Goal: Transaction & Acquisition: Obtain resource

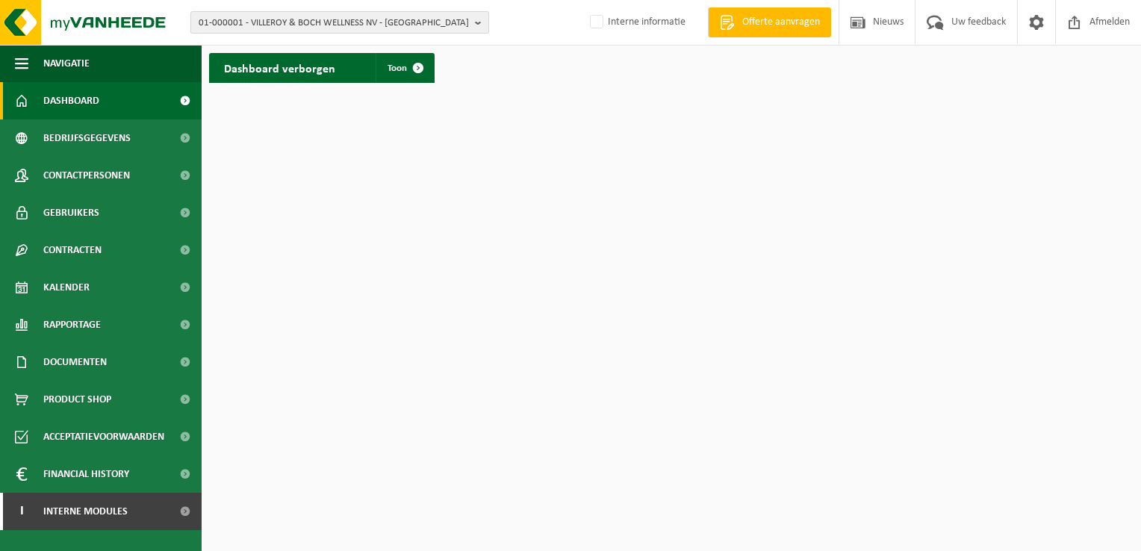
click at [474, 22] on button "01-000001 - VILLEROY & BOCH WELLNESS NV - ROESELARE" at bounding box center [339, 22] width 299 height 22
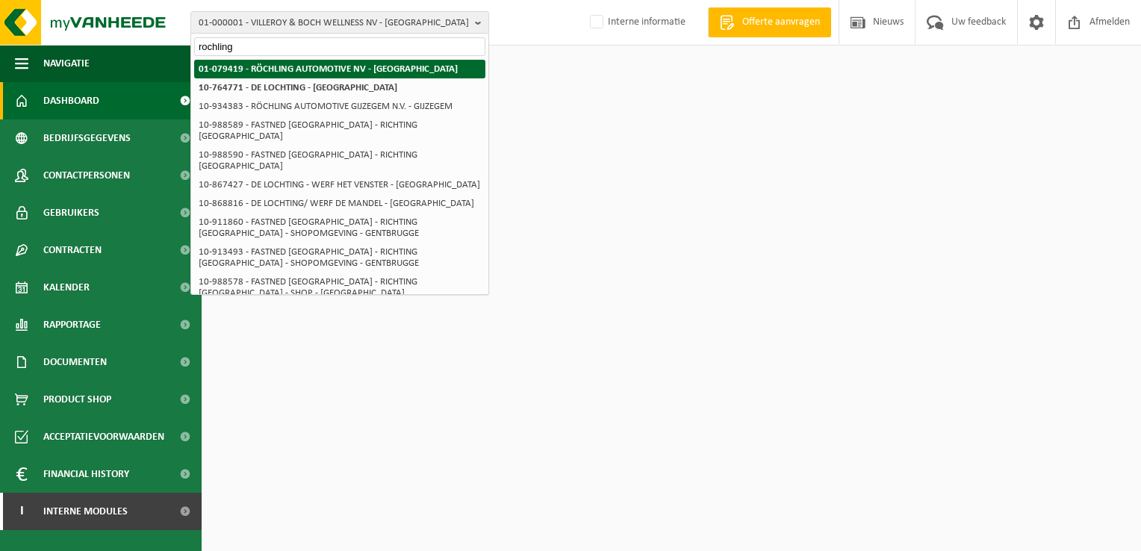
type input "rochling"
click at [382, 72] on strong "01-079419 - RÖCHLING AUTOMOTIVE NV - [GEOGRAPHIC_DATA]" at bounding box center [328, 69] width 259 height 10
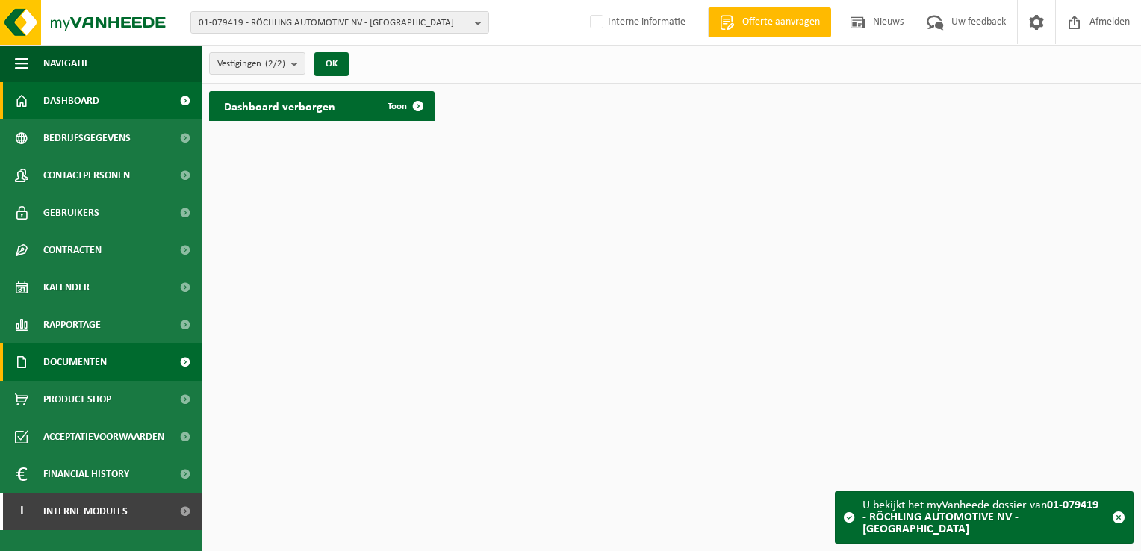
click at [65, 365] on span "Documenten" at bounding box center [74, 362] width 63 height 37
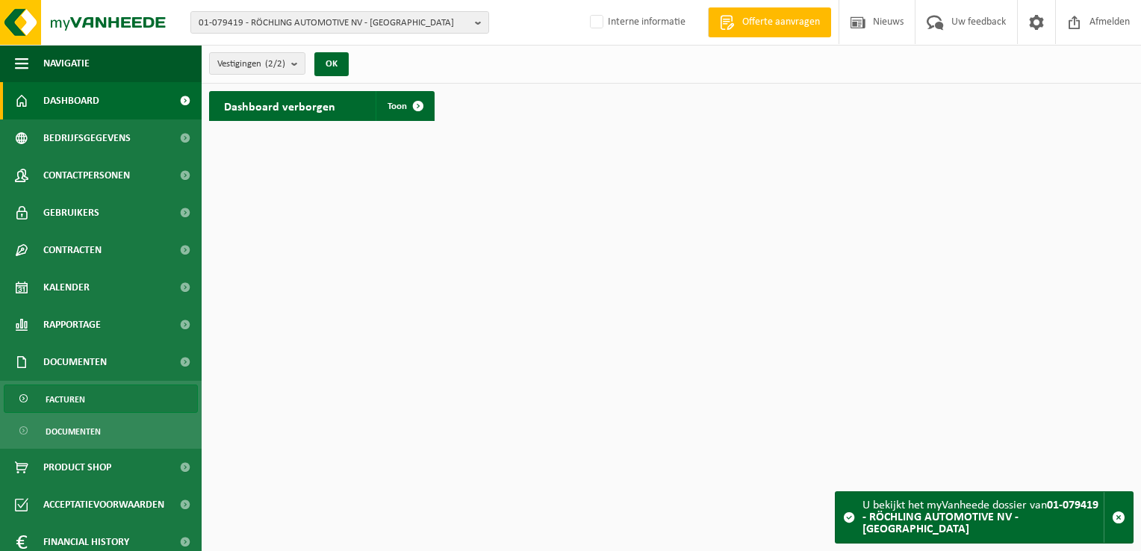
click at [66, 400] on span "Facturen" at bounding box center [66, 399] width 40 height 28
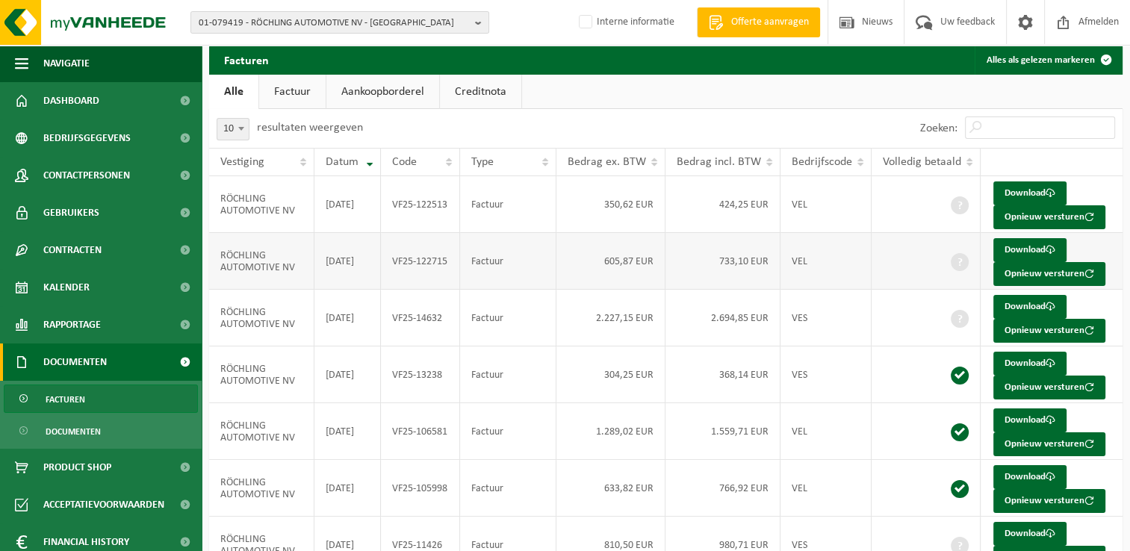
scroll to position [134, 0]
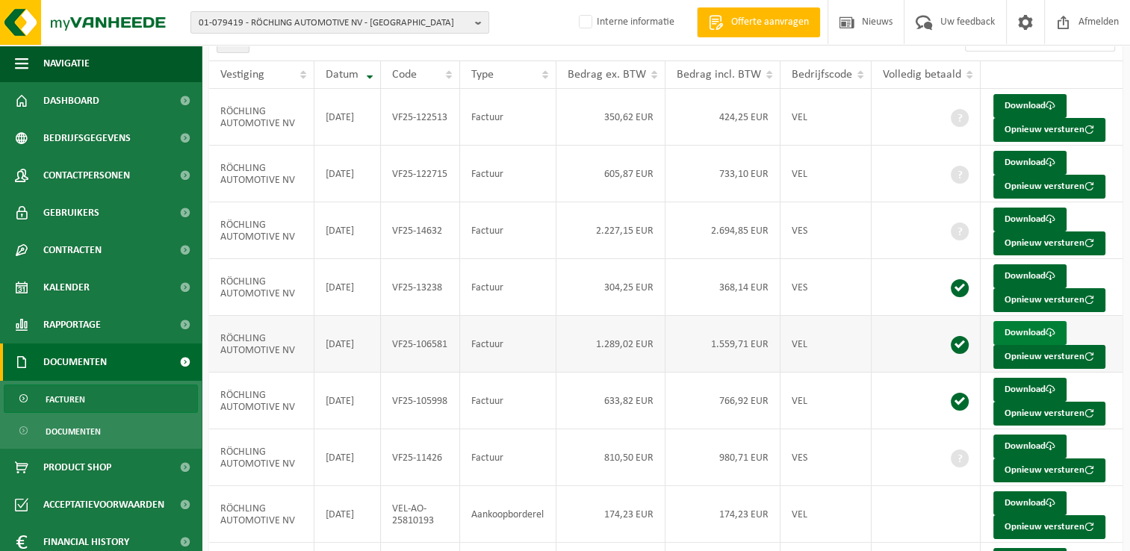
click at [1029, 329] on link "Download" at bounding box center [1030, 333] width 73 height 24
click at [1020, 212] on link "Download" at bounding box center [1030, 220] width 73 height 24
click at [1007, 163] on link "Download" at bounding box center [1030, 163] width 73 height 24
click at [1032, 444] on link "Download" at bounding box center [1030, 447] width 73 height 24
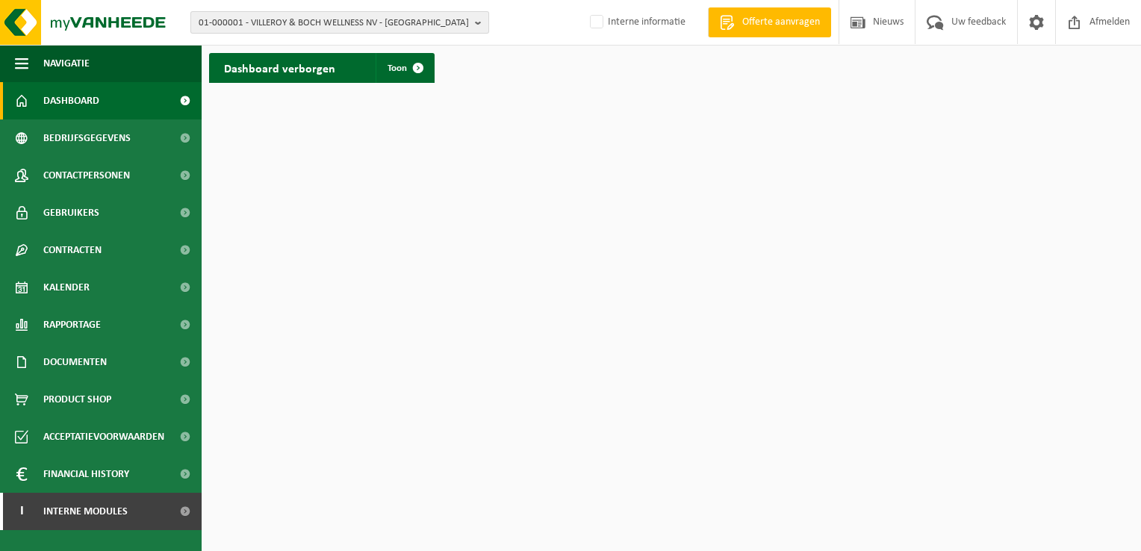
click at [473, 19] on button "01-000001 - VILLEROY & BOCH WELLNESS NV - ROESELARE" at bounding box center [339, 22] width 299 height 22
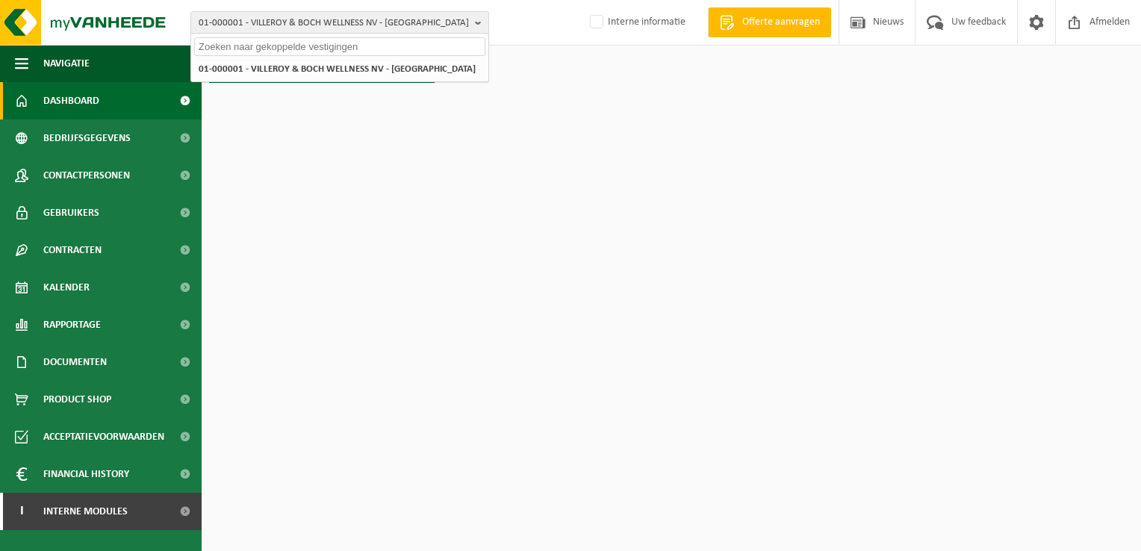
click at [418, 52] on input "text" at bounding box center [339, 46] width 291 height 19
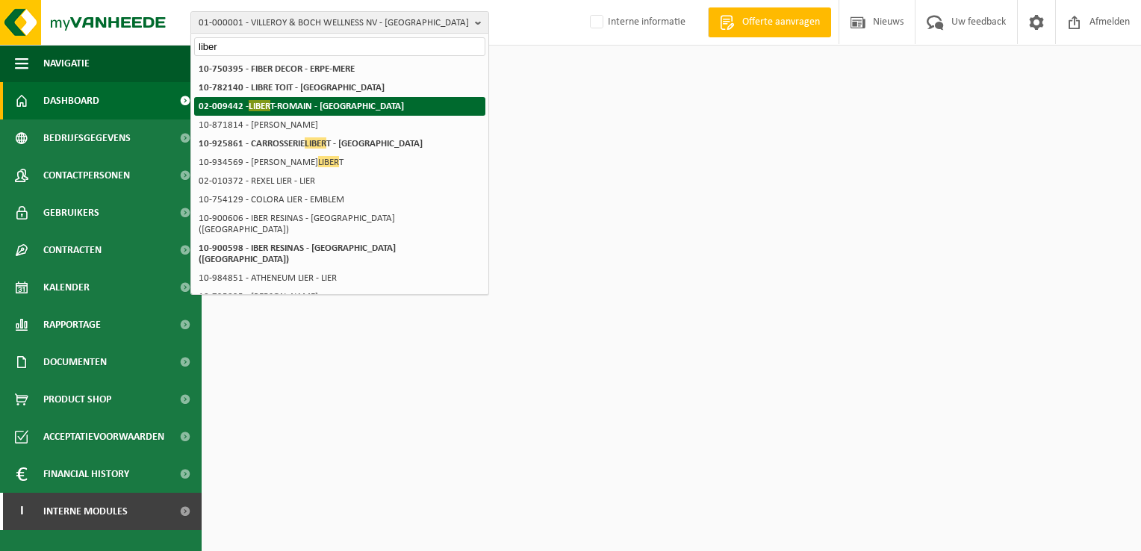
type input "liber"
click at [299, 103] on strong "02-009442 - LIBER T-ROMAIN - OUDENAARDE" at bounding box center [301, 105] width 205 height 11
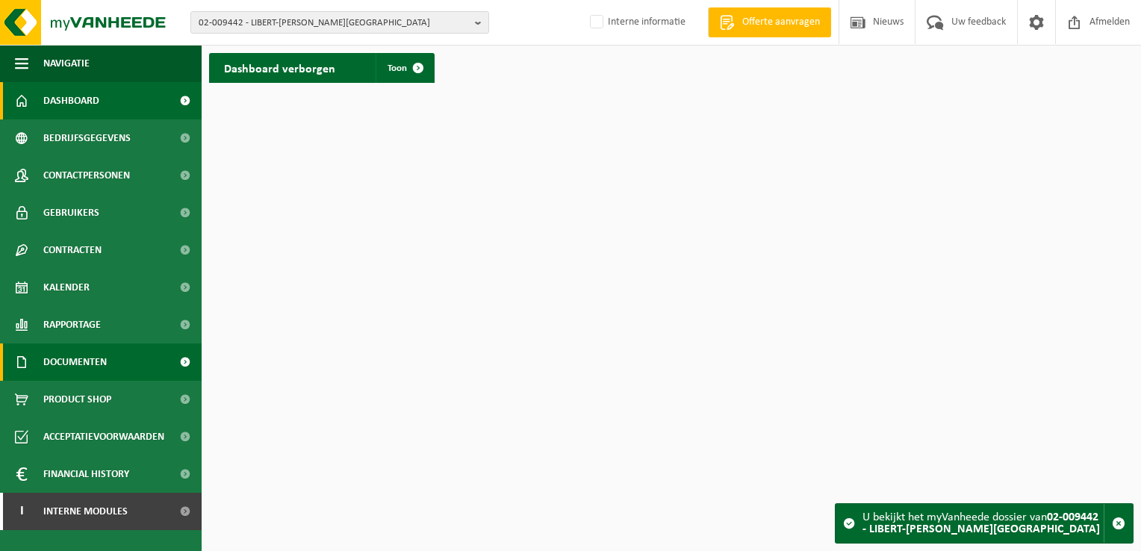
click at [81, 364] on span "Documenten" at bounding box center [74, 362] width 63 height 37
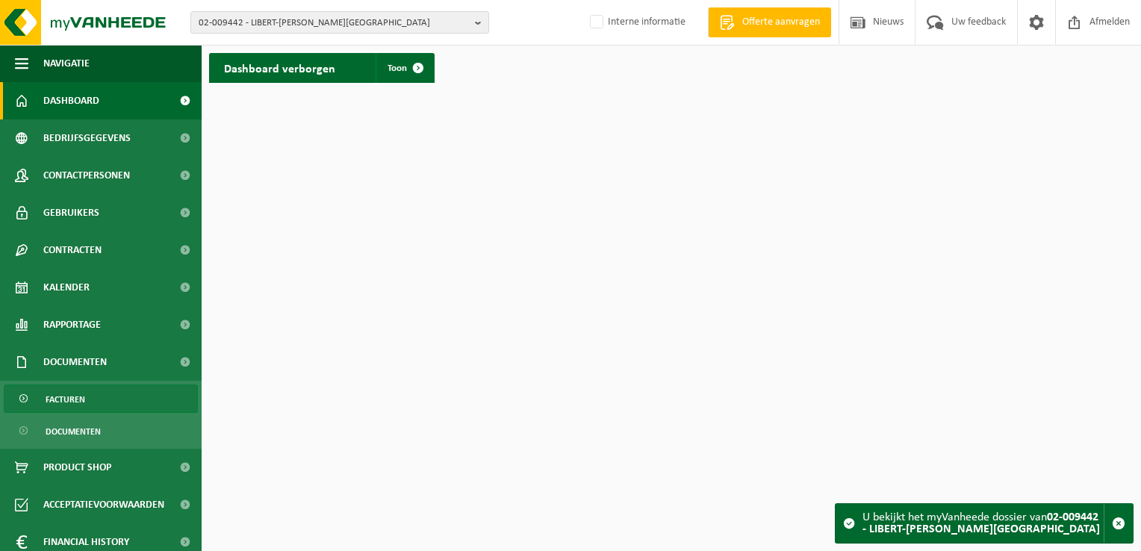
click at [75, 399] on span "Facturen" at bounding box center [66, 399] width 40 height 28
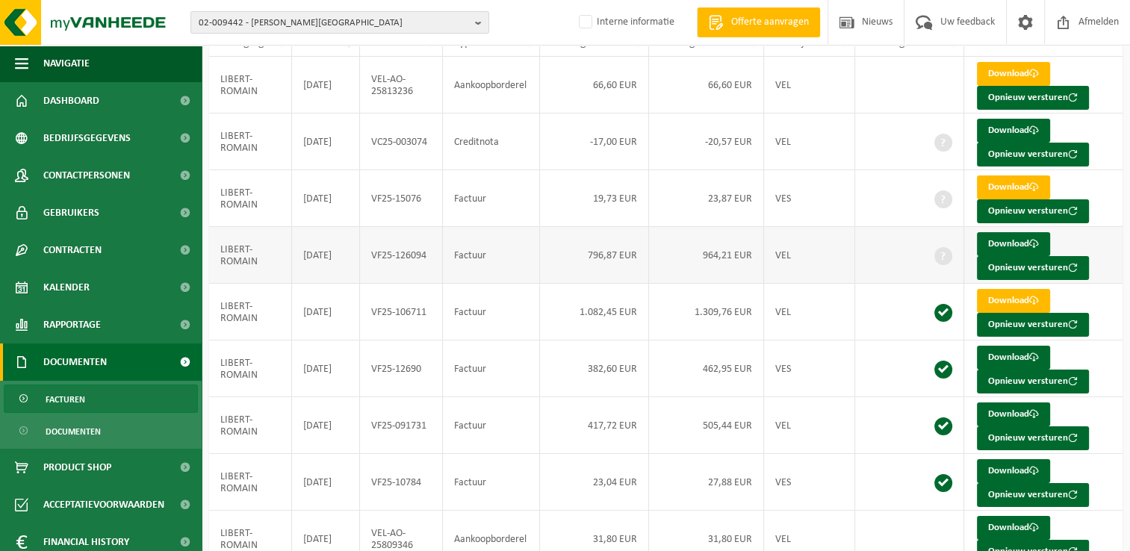
scroll to position [128, 0]
